Goal: Information Seeking & Learning: Learn about a topic

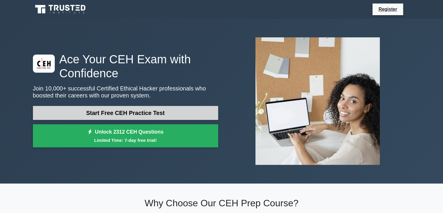
click at [187, 113] on link "Start Free CEH Practice Test" at bounding box center [125, 113] width 185 height 14
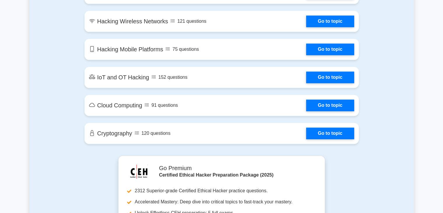
scroll to position [755, 0]
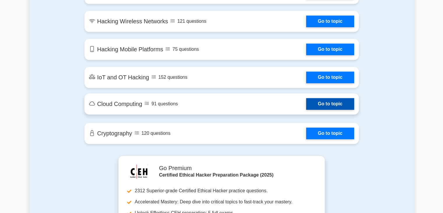
click at [316, 105] on link "Go to topic" at bounding box center [330, 104] width 48 height 12
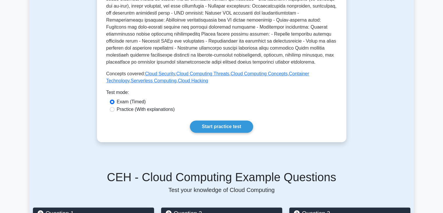
scroll to position [229, 0]
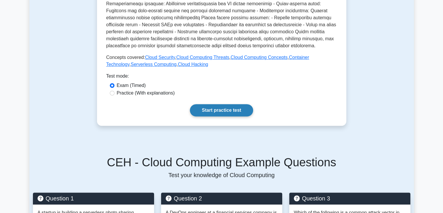
click at [240, 108] on link "Start practice test" at bounding box center [221, 110] width 63 height 12
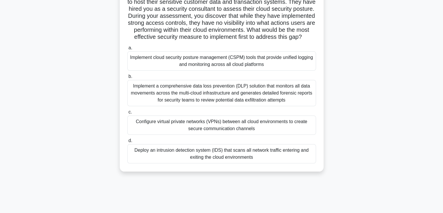
scroll to position [50, 0]
click at [237, 71] on div "Implement cloud security posture management (CSPM) tools that provide unified l…" at bounding box center [221, 61] width 189 height 19
click at [127, 50] on input "a. Implement cloud security posture management (CSPM) tools that provide unifie…" at bounding box center [127, 49] width 0 height 4
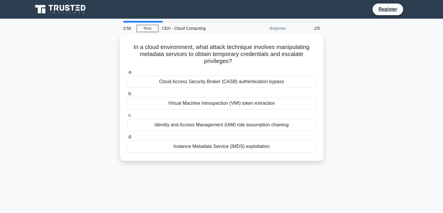
scroll to position [0, 0]
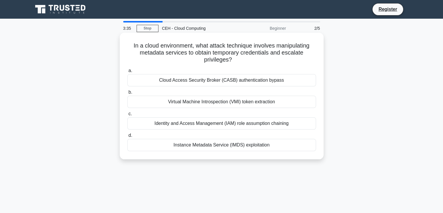
click at [240, 125] on div "Identity and Access Management (IAM) role assumption chaining" at bounding box center [221, 123] width 189 height 12
click at [127, 116] on input "c. Identity and Access Management (IAM) role assumption chaining" at bounding box center [127, 114] width 0 height 4
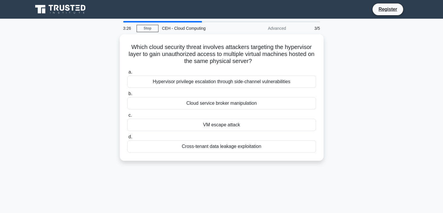
click at [240, 125] on div "VM escape attack" at bounding box center [221, 125] width 189 height 12
click at [127, 117] on input "c. VM escape attack" at bounding box center [127, 115] width 0 height 4
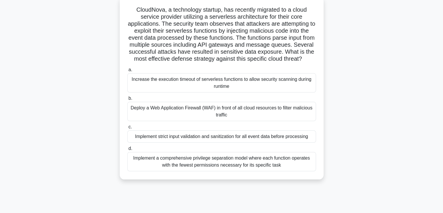
scroll to position [37, 0]
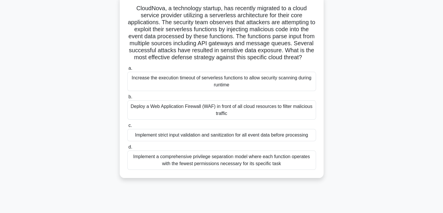
click at [234, 161] on div "Implement a comprehensive privilege separation model where each function operat…" at bounding box center [221, 159] width 189 height 19
click at [127, 149] on input "d. Implement a comprehensive privilege separation model where each function ope…" at bounding box center [127, 147] width 0 height 4
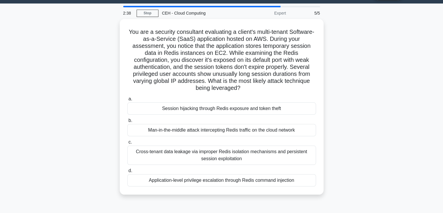
scroll to position [0, 0]
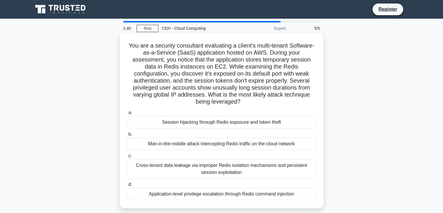
click at [237, 166] on div "Cross-tenant data leakage via improper Redis isolation mechanisms and persisten…" at bounding box center [221, 168] width 189 height 19
click at [127, 158] on input "c. Cross-tenant data leakage via improper Redis isolation mechanisms and persis…" at bounding box center [127, 156] width 0 height 4
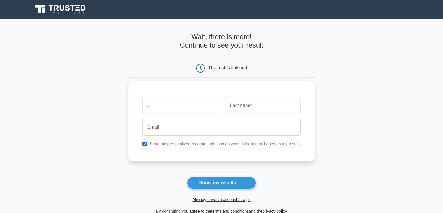
type input "Jenifa"
click at [237, 102] on input "text" at bounding box center [263, 105] width 76 height 17
type input "khatun"
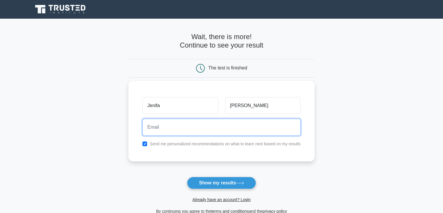
click at [212, 128] on input "email" at bounding box center [222, 127] width 158 height 17
type input "khatunjenifa01@gmail.com"
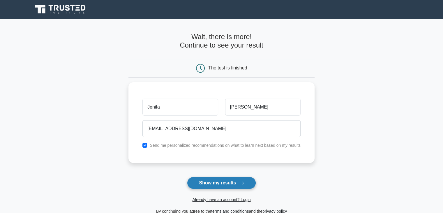
click at [219, 186] on button "Show my results" at bounding box center [221, 183] width 69 height 12
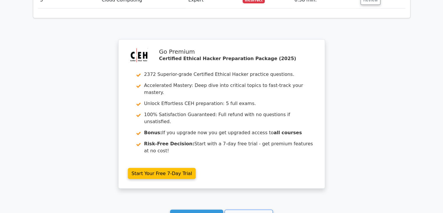
scroll to position [982, 0]
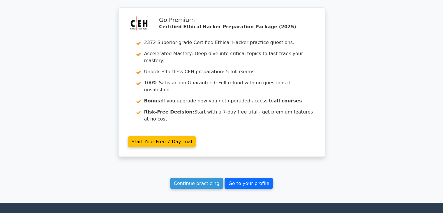
click at [230, 178] on link "Go to your profile" at bounding box center [249, 183] width 48 height 11
